Goal: Navigation & Orientation: Find specific page/section

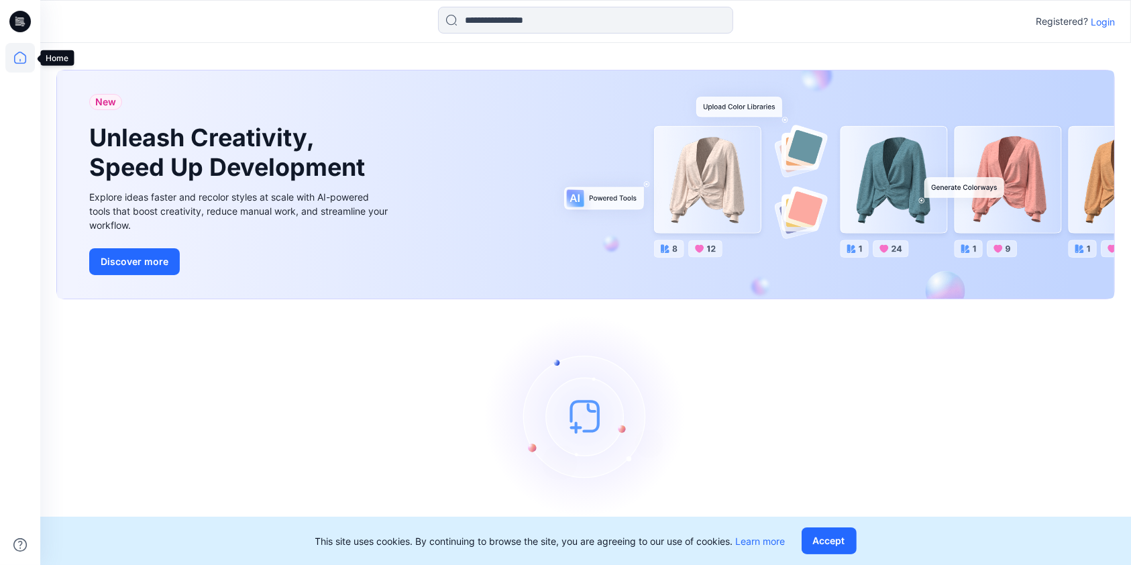
click at [21, 59] on icon at bounding box center [20, 58] width 30 height 30
click at [22, 58] on icon at bounding box center [20, 58] width 30 height 30
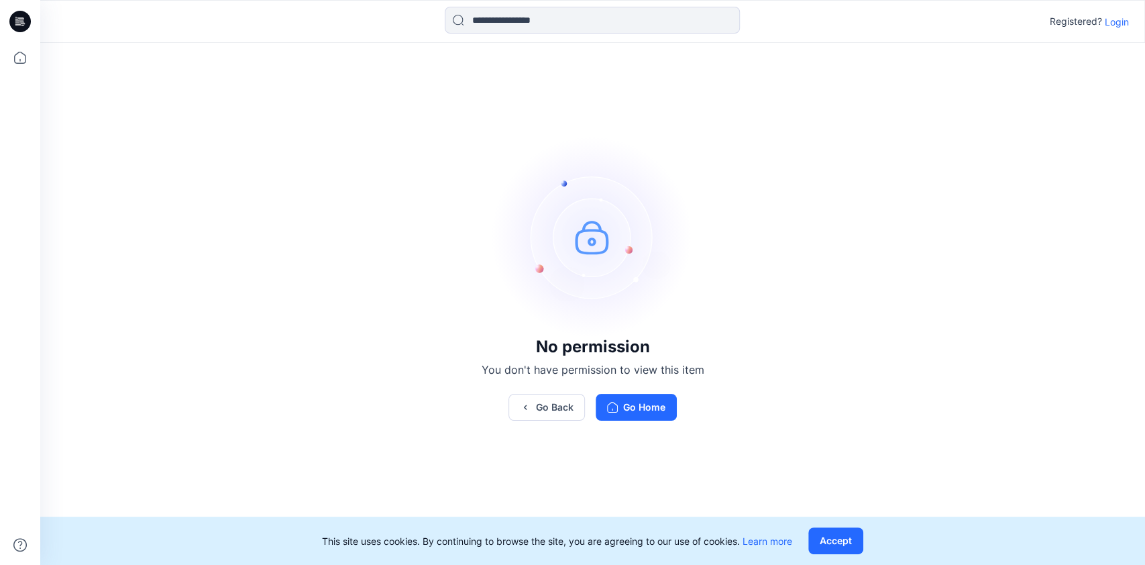
click at [1117, 21] on p "Login" at bounding box center [1117, 22] width 24 height 14
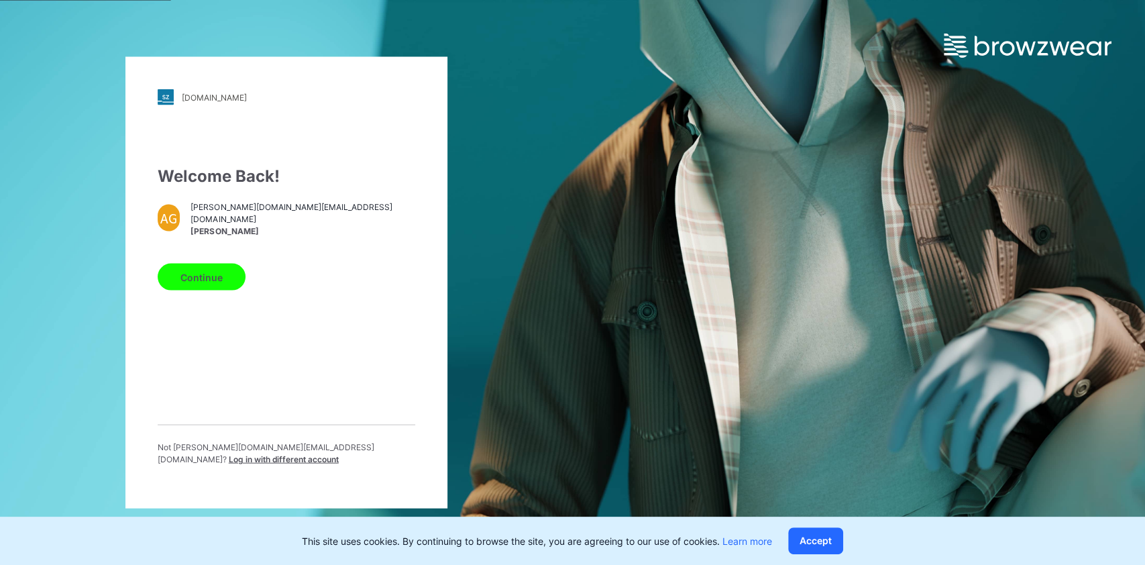
click at [209, 287] on button "Continue" at bounding box center [202, 277] width 88 height 27
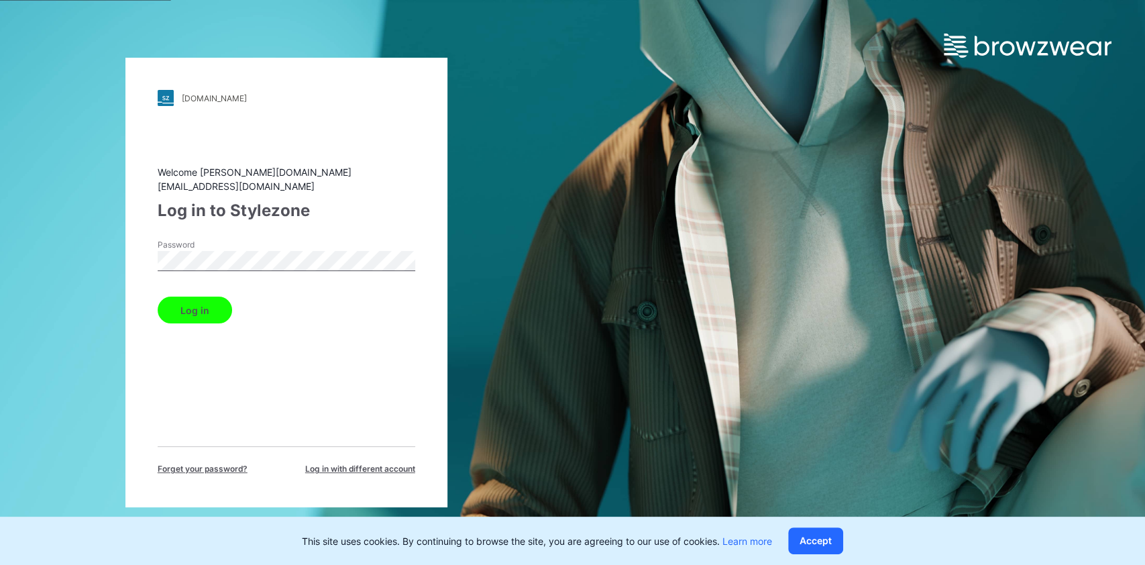
click at [158, 296] on button "Log in" at bounding box center [195, 309] width 74 height 27
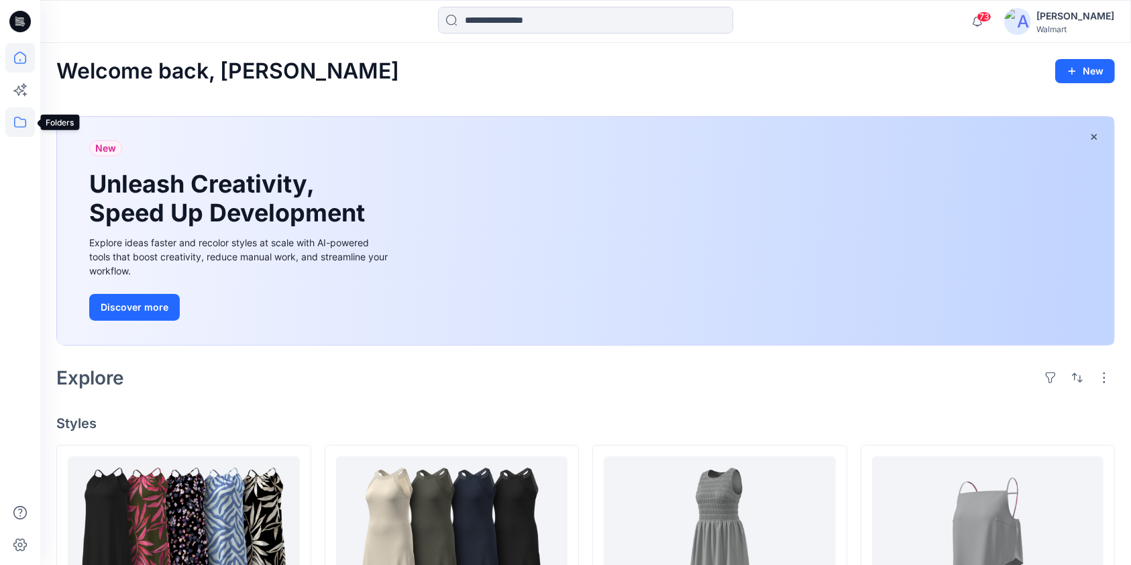
click at [12, 121] on icon at bounding box center [20, 122] width 30 height 30
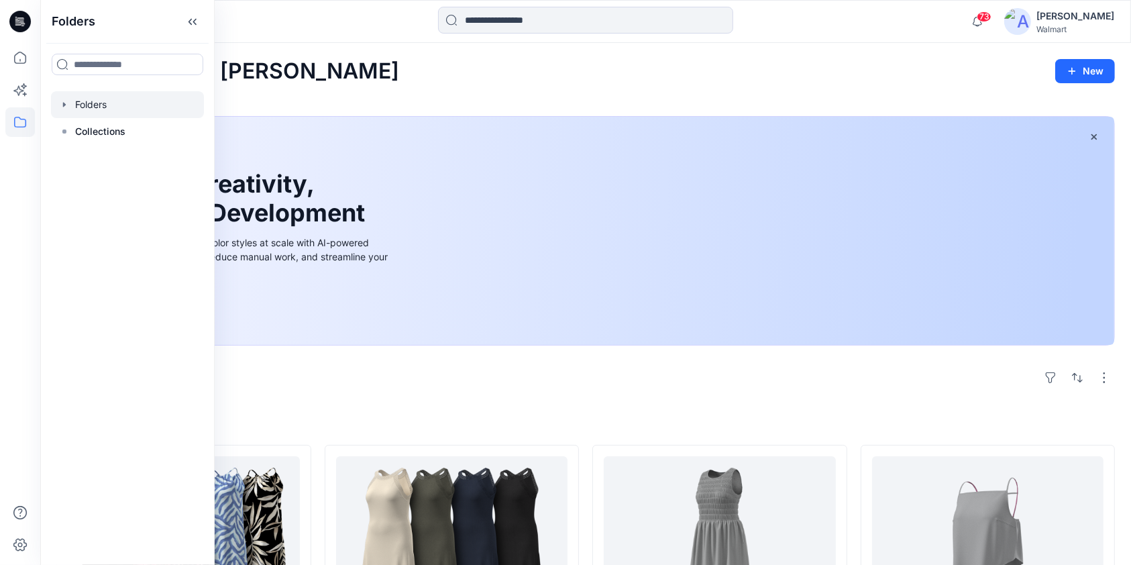
click at [61, 108] on icon "button" at bounding box center [64, 104] width 11 height 11
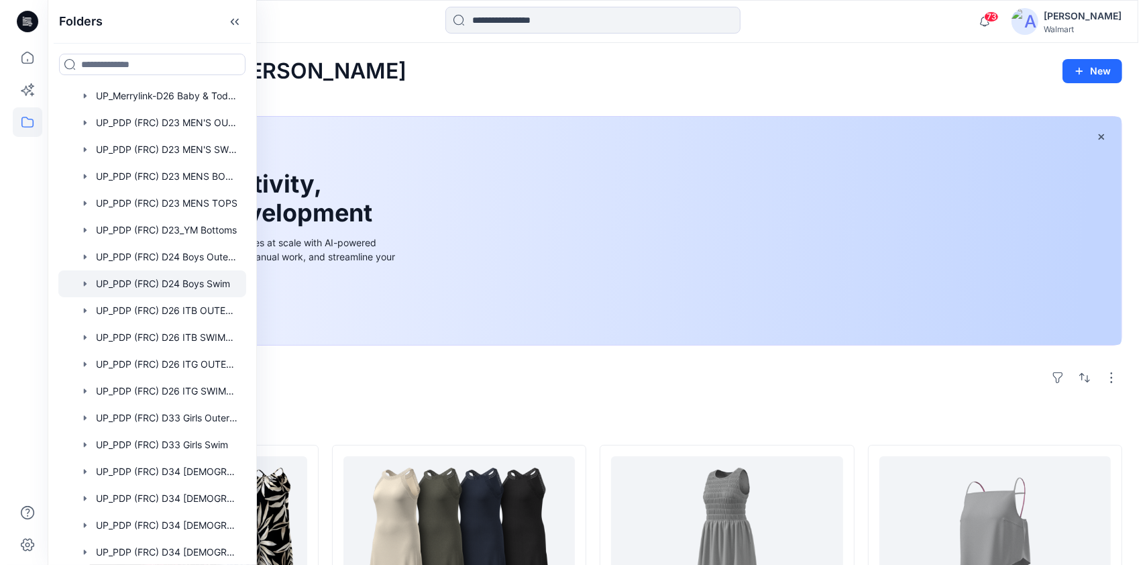
scroll to position [715, 0]
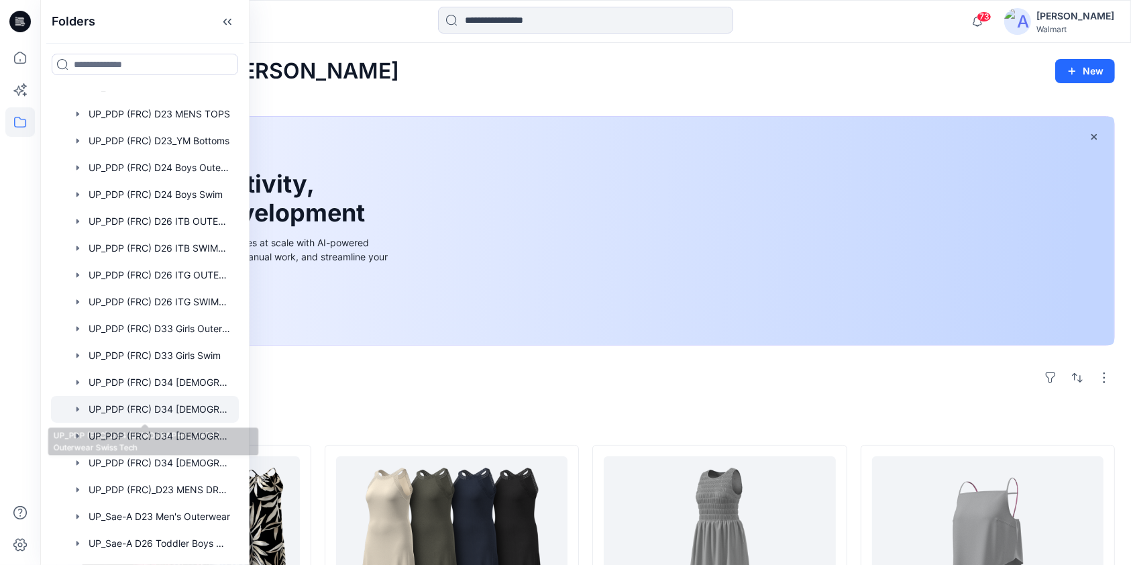
click at [150, 411] on div at bounding box center [145, 409] width 188 height 27
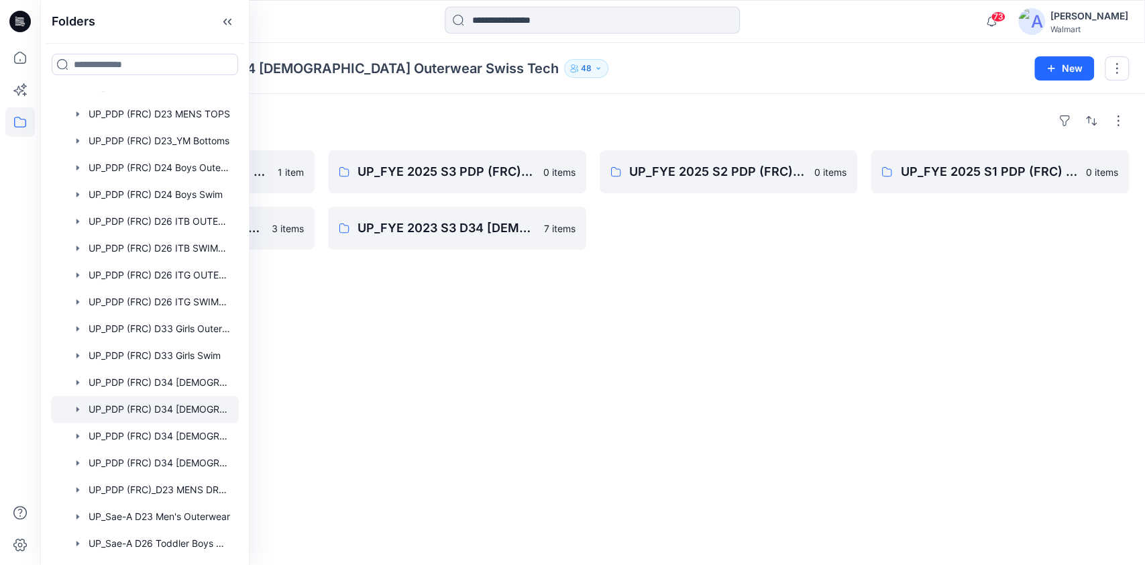
click at [420, 333] on div "Folders UP_FYE 2025 S4 PDP (FRC) [DEMOGRAPHIC_DATA] Outerwear Swiss Tech 1 item…" at bounding box center [592, 329] width 1105 height 471
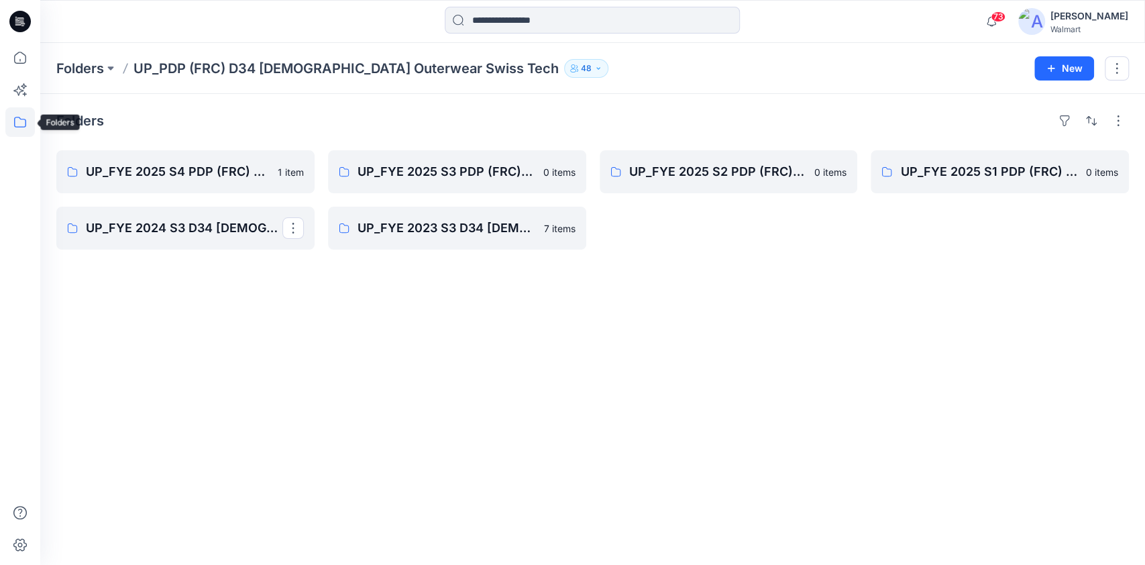
click at [15, 119] on icon at bounding box center [20, 122] width 30 height 30
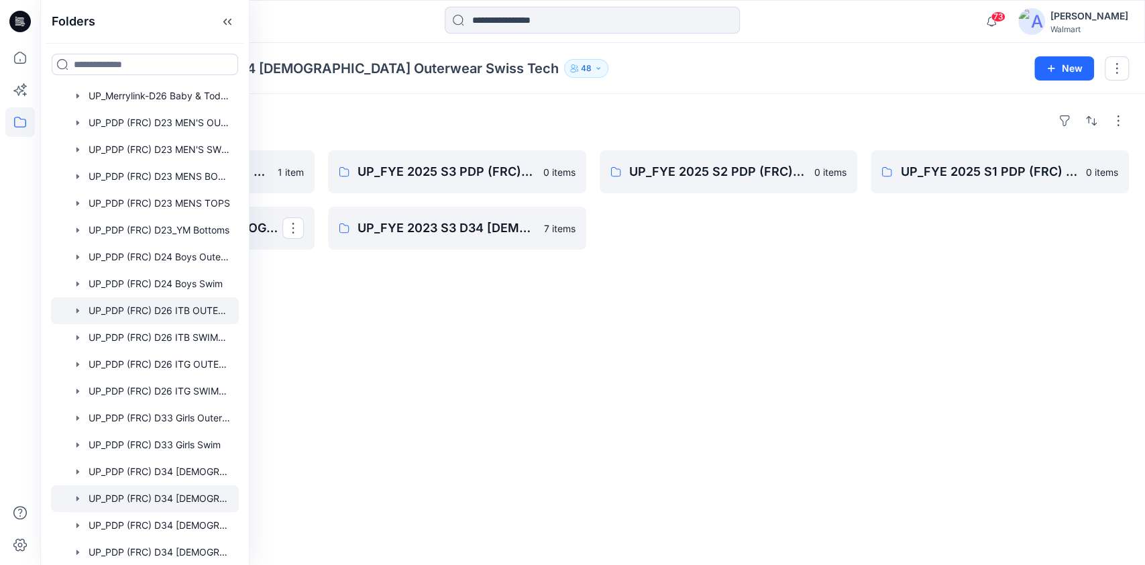
scroll to position [805, 0]
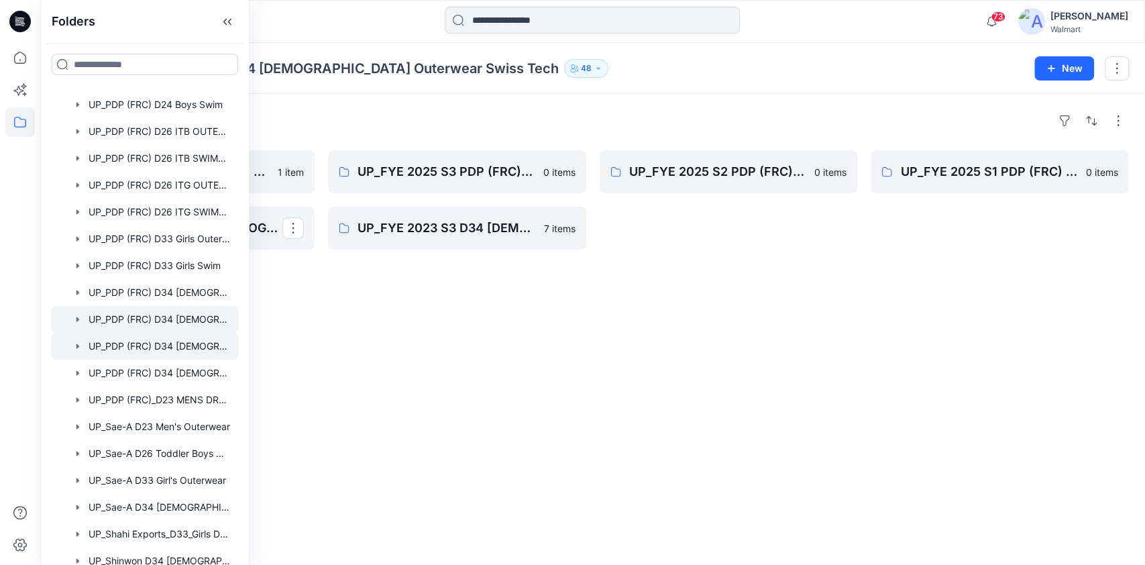
click at [77, 346] on icon "button" at bounding box center [77, 345] width 3 height 5
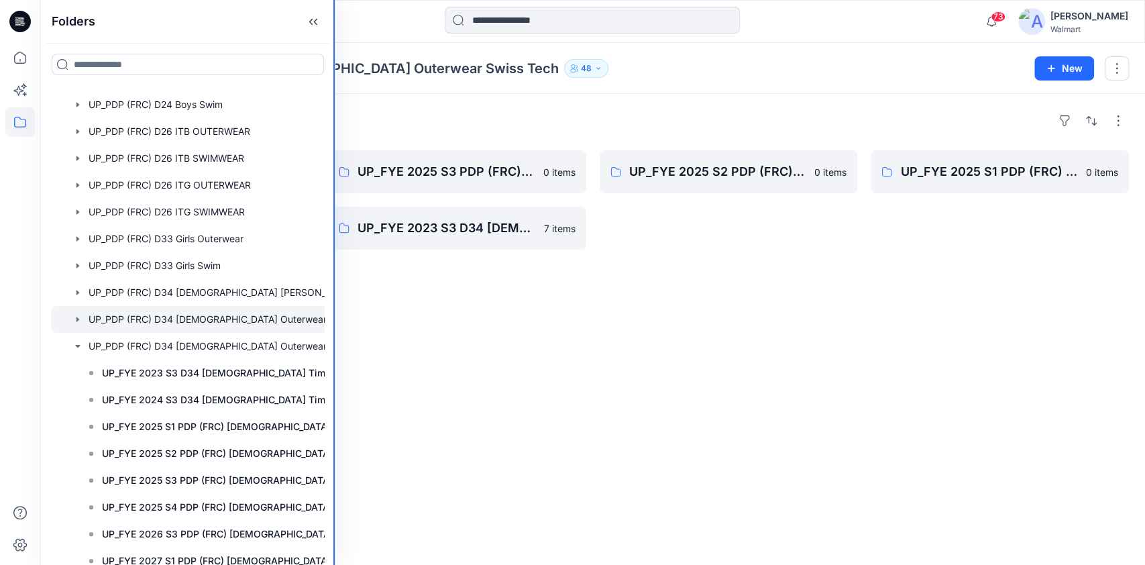
drag, startPoint x: 264, startPoint y: 362, endPoint x: 394, endPoint y: 376, distance: 131.5
click at [394, 376] on div "Folders Folders D24 Walmart Basic Blocks & Standards D26 Walmart Basic Blocks D…" at bounding box center [572, 282] width 1145 height 565
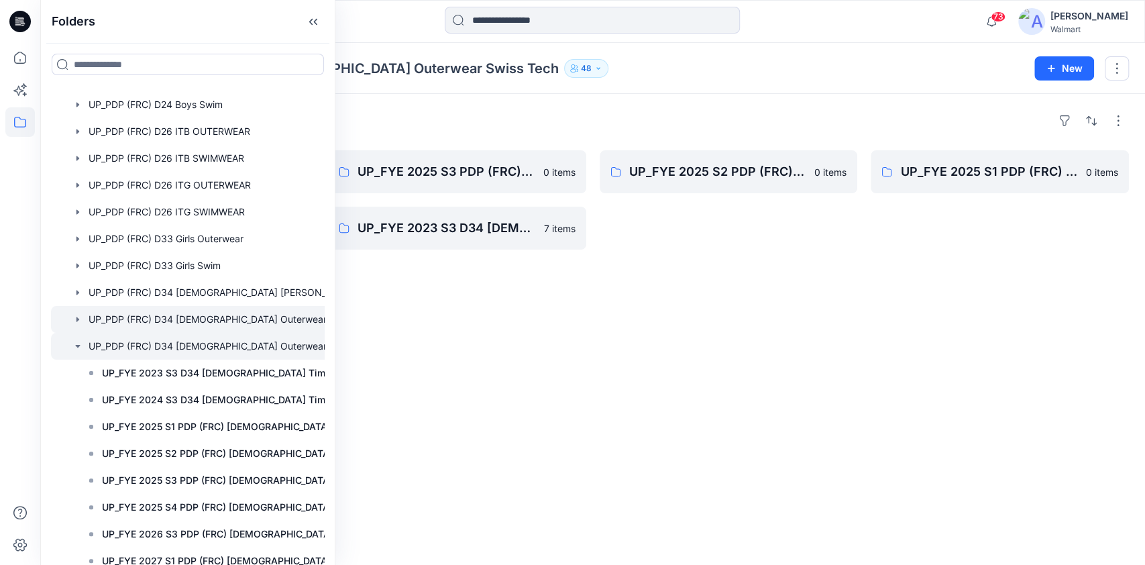
click at [198, 345] on div at bounding box center [212, 346] width 322 height 27
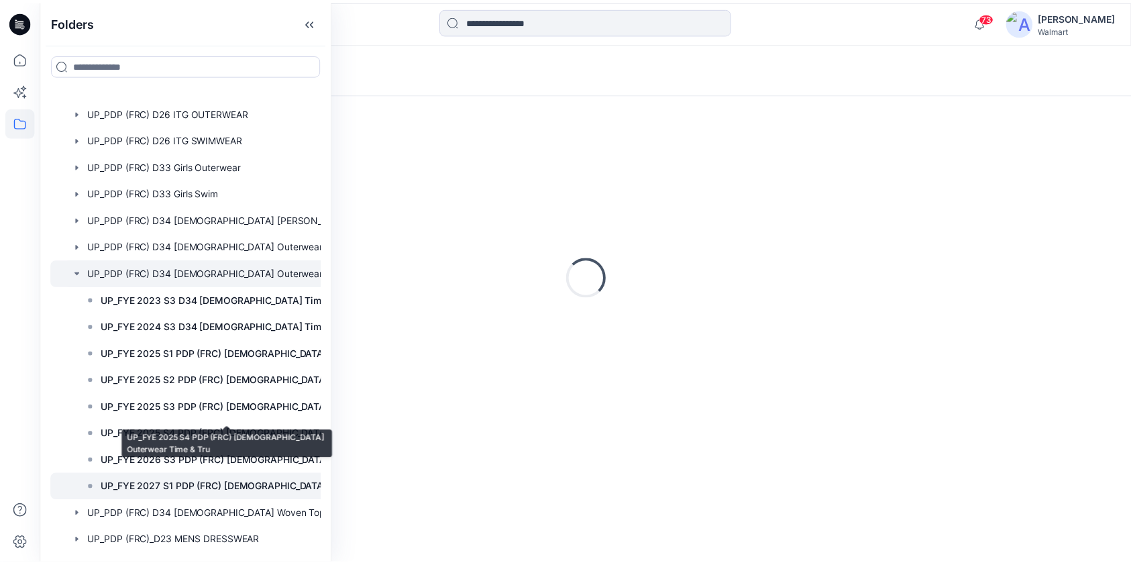
scroll to position [894, 0]
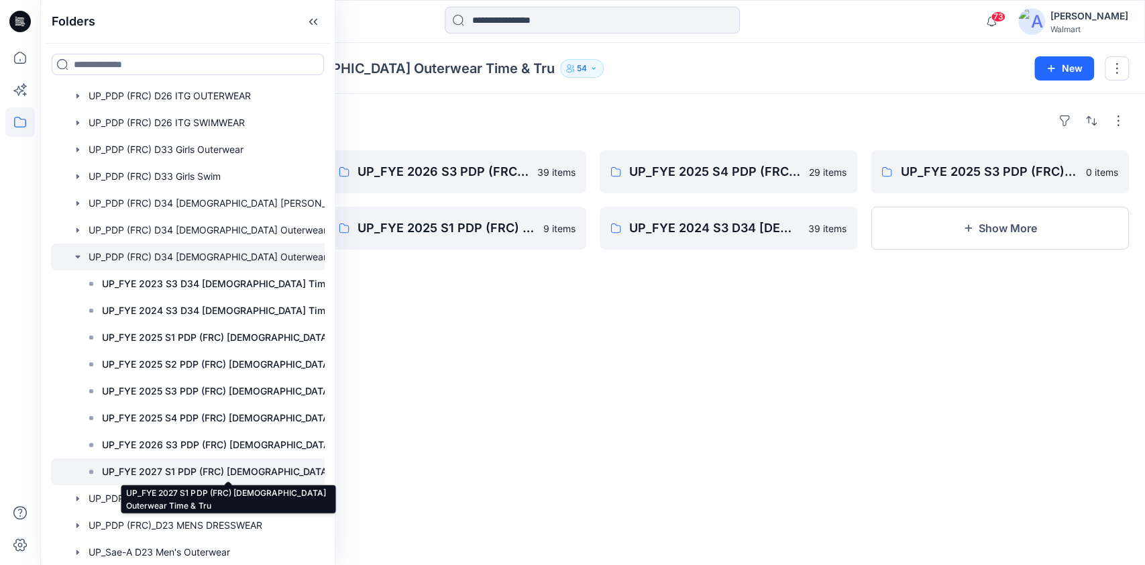
click at [188, 472] on p "UP_FYE 2027 S1 PDP (FRC) [DEMOGRAPHIC_DATA] Outerwear Time & Tru" at bounding box center [233, 471] width 263 height 16
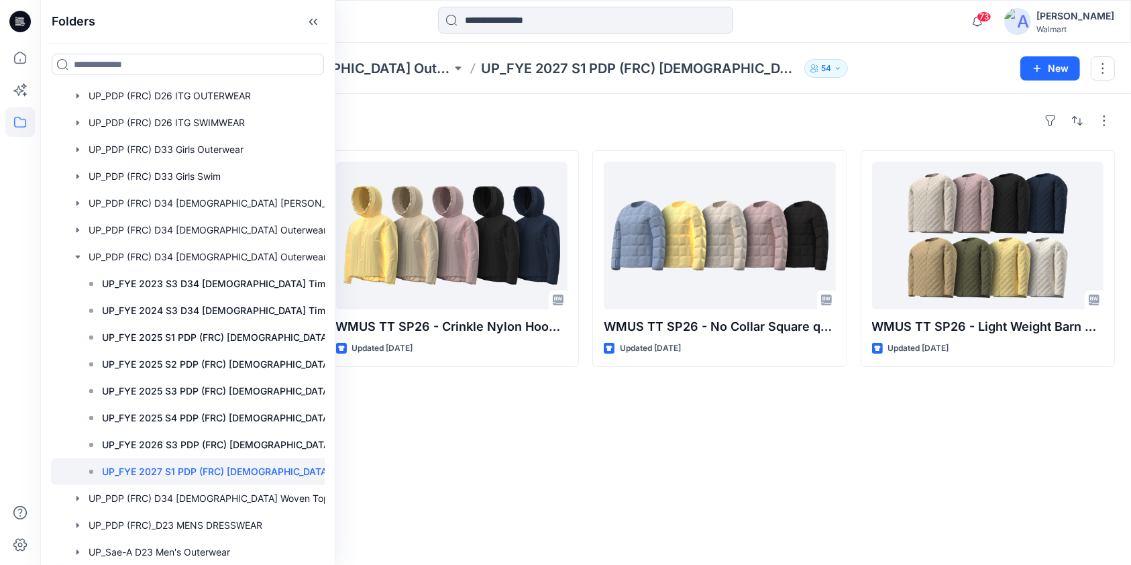
click at [588, 121] on div "Styles" at bounding box center [585, 120] width 1058 height 21
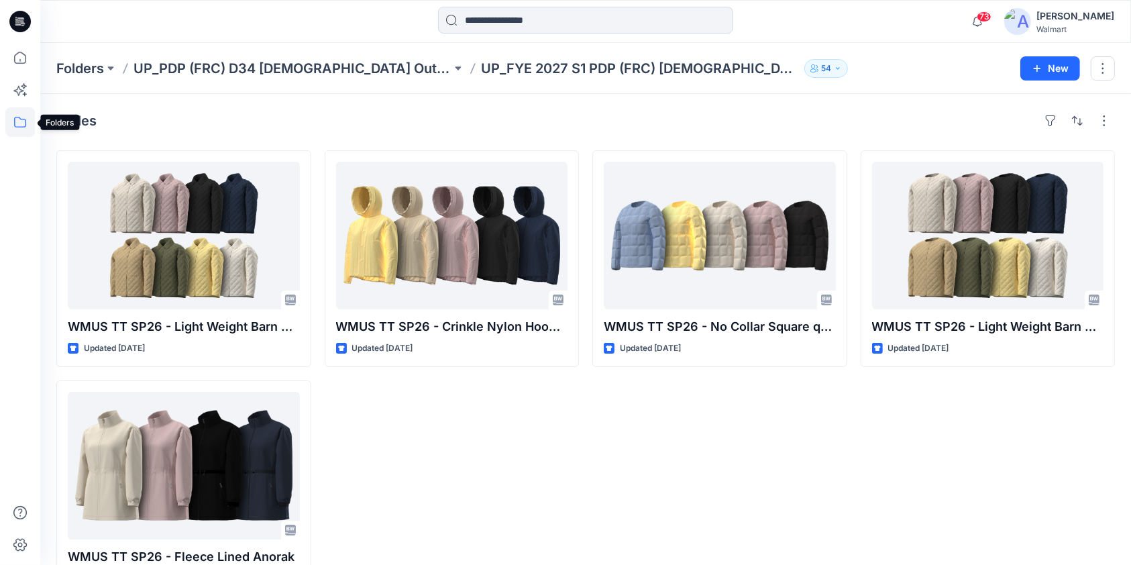
click at [23, 125] on icon at bounding box center [20, 122] width 30 height 30
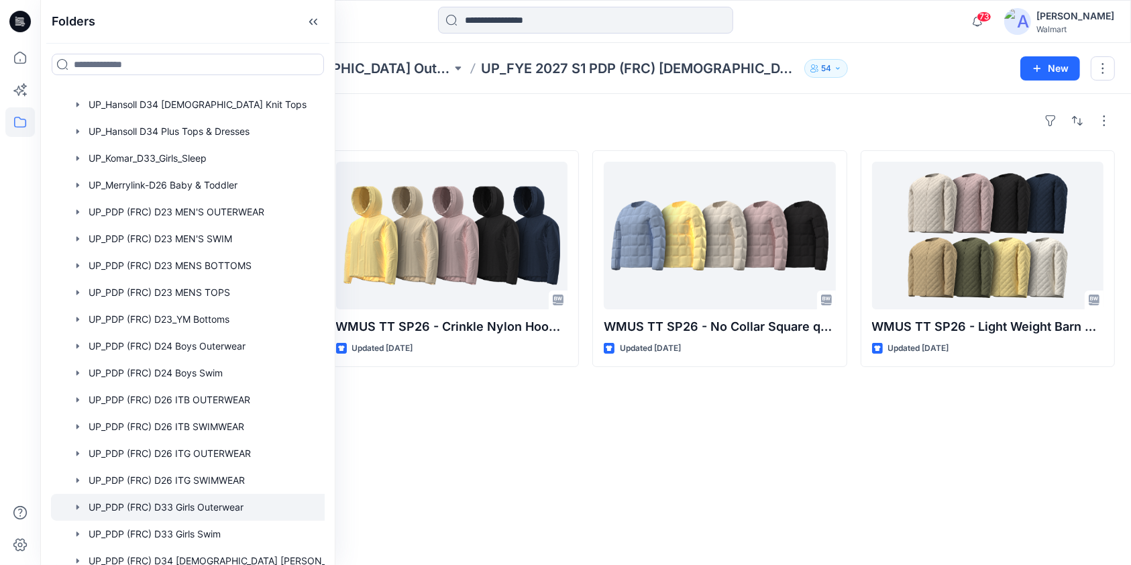
scroll to position [983, 0]
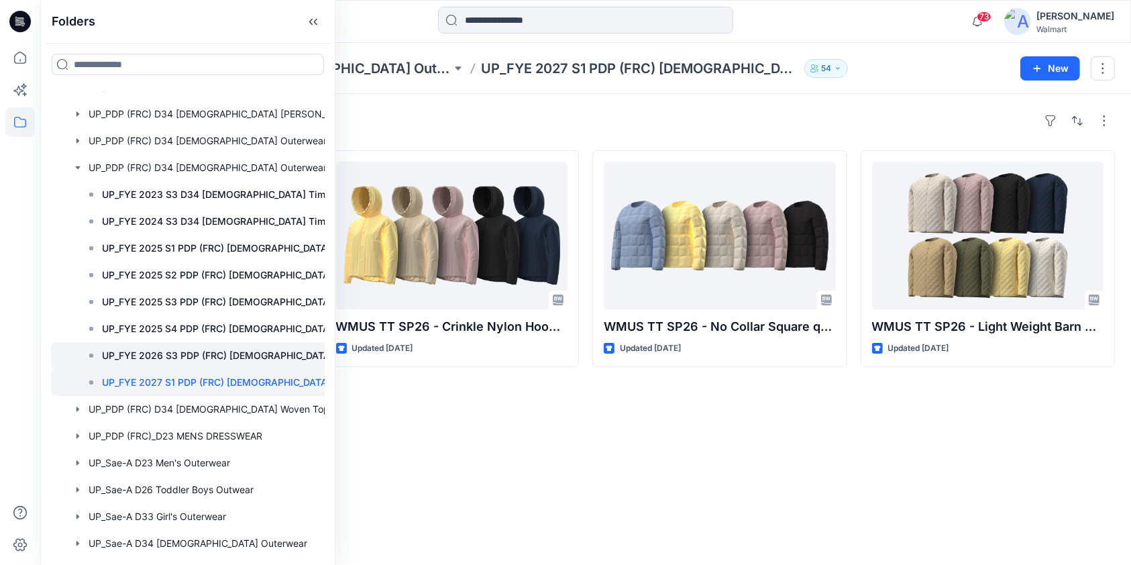
click at [178, 358] on p "UP_FYE 2026 S3 PDP (FRC) [DEMOGRAPHIC_DATA] Outerwear Time & Tru" at bounding box center [233, 355] width 263 height 16
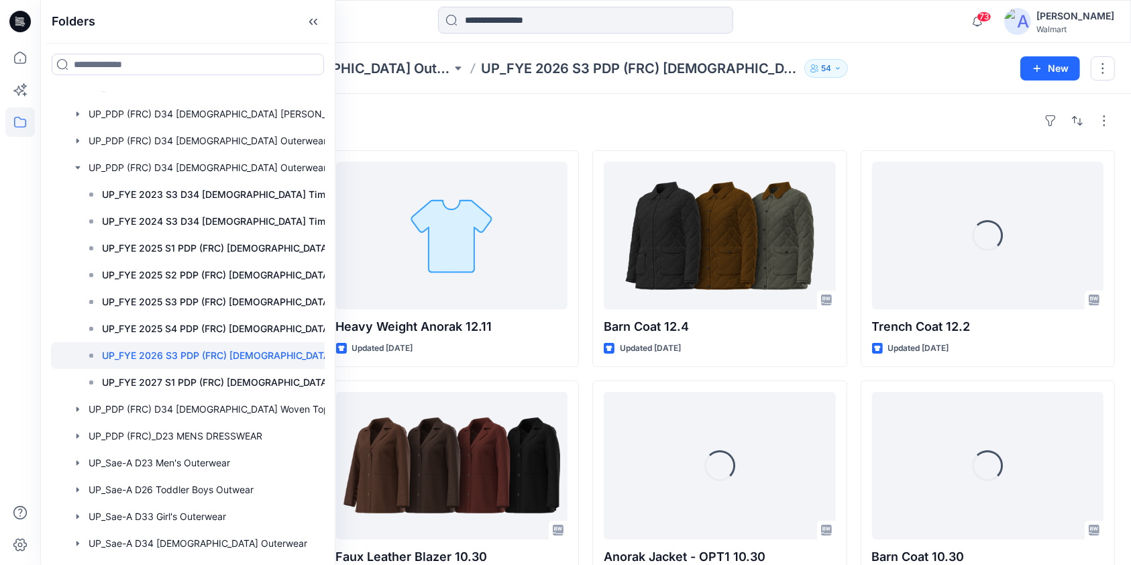
click at [702, 114] on div "Styles" at bounding box center [585, 120] width 1058 height 21
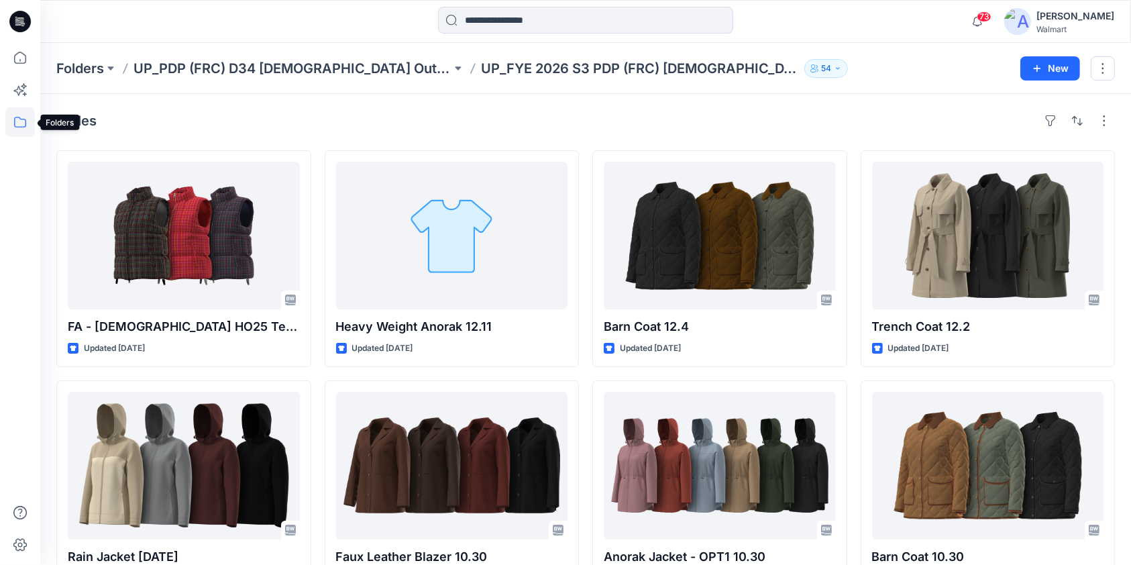
click at [23, 124] on icon at bounding box center [20, 122] width 30 height 30
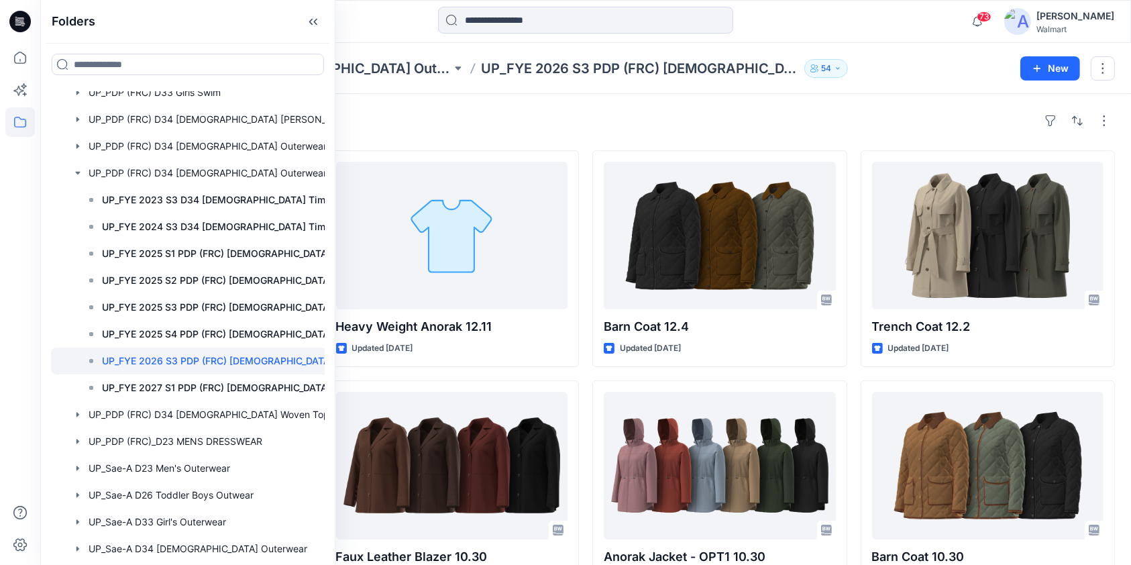
scroll to position [983, 0]
